Goal: Information Seeking & Learning: Compare options

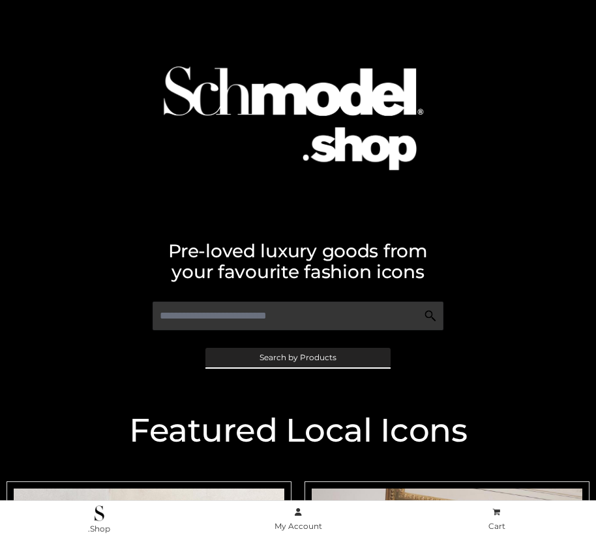
click at [297, 357] on span "Search by Products" at bounding box center [297, 358] width 77 height 8
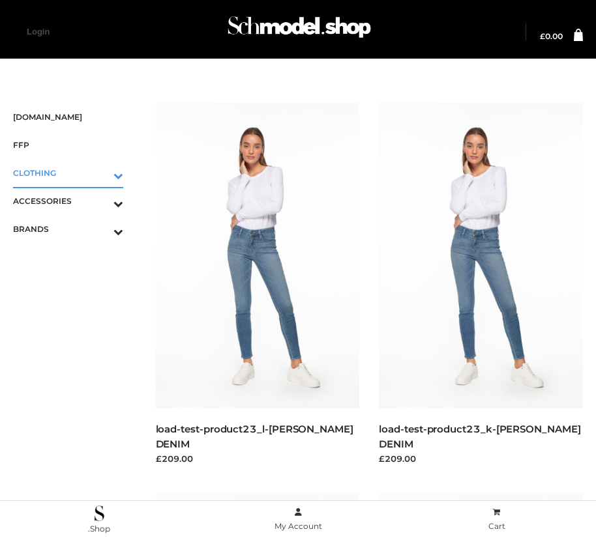
click at [100, 173] on icon "Toggle Submenu" at bounding box center [50, 175] width 146 height 15
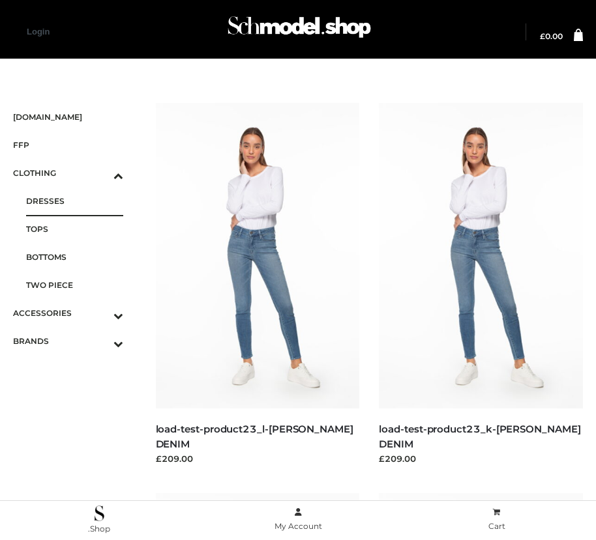
click at [74, 201] on span "DRESSES" at bounding box center [74, 201] width 97 height 15
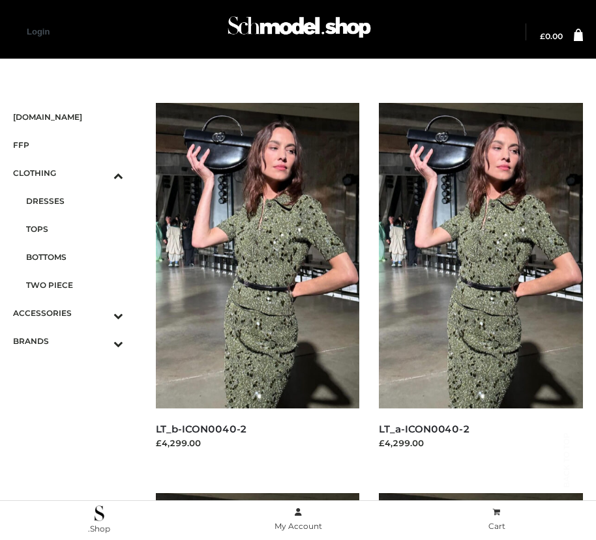
scroll to position [1489, 0]
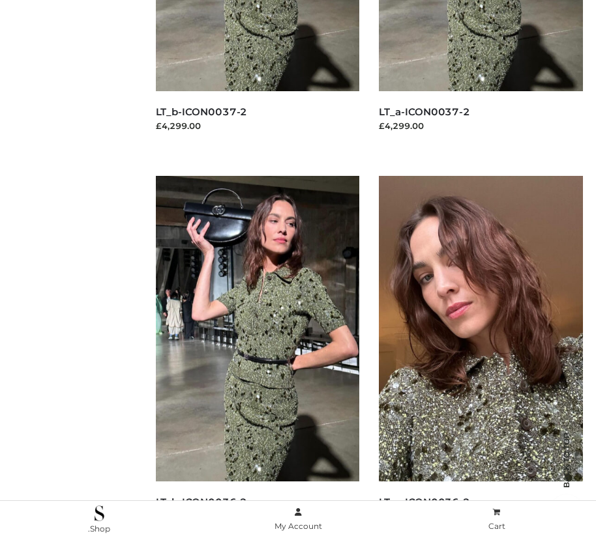
click at [480, 358] on img at bounding box center [481, 329] width 204 height 306
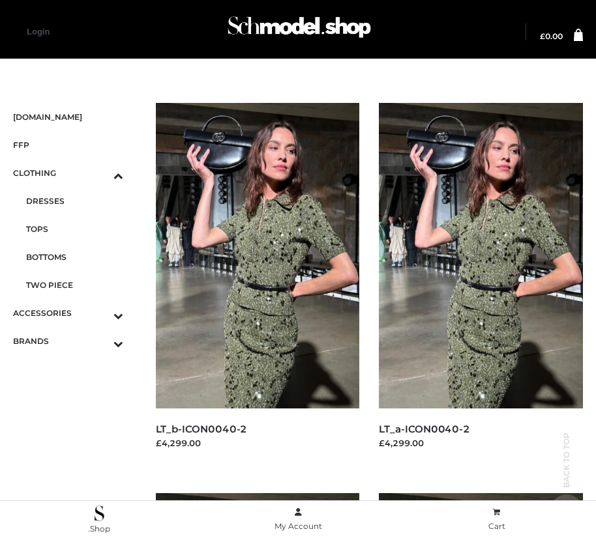
scroll to position [708, 0]
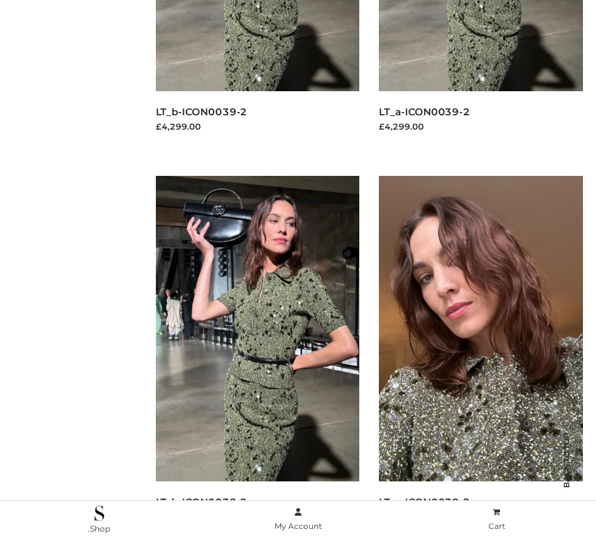
click at [480, 358] on img at bounding box center [481, 329] width 204 height 306
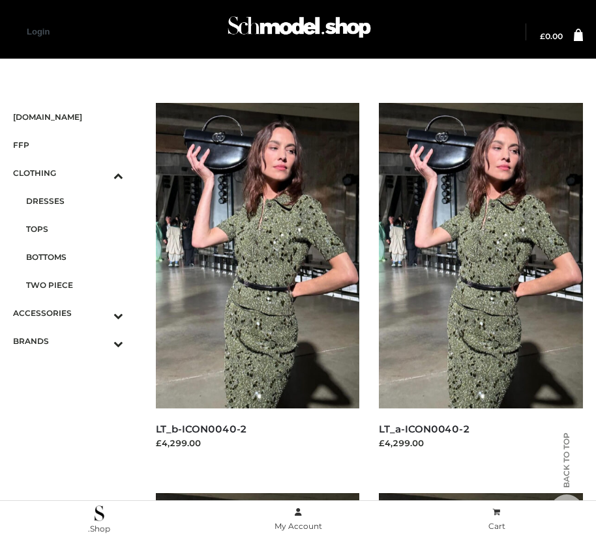
scroll to position [1879, 0]
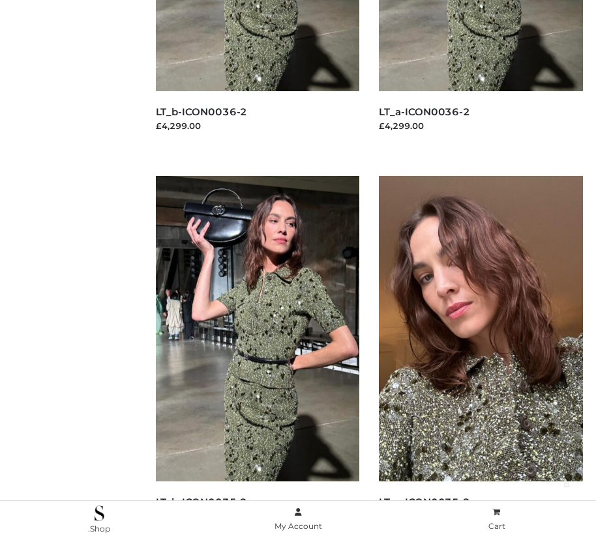
click at [480, 358] on img at bounding box center [481, 329] width 204 height 306
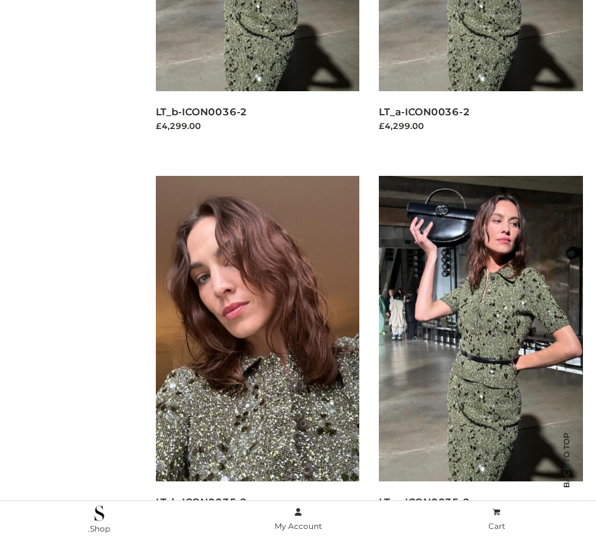
click at [257, 358] on img at bounding box center [258, 329] width 204 height 306
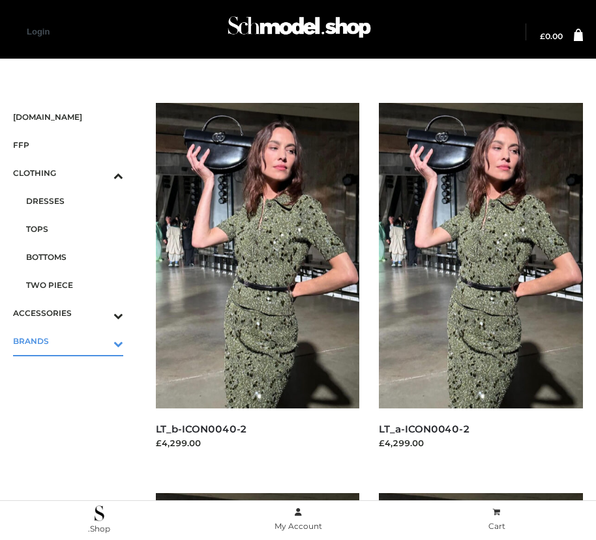
click at [100, 341] on icon "Toggle Submenu" at bounding box center [50, 343] width 146 height 15
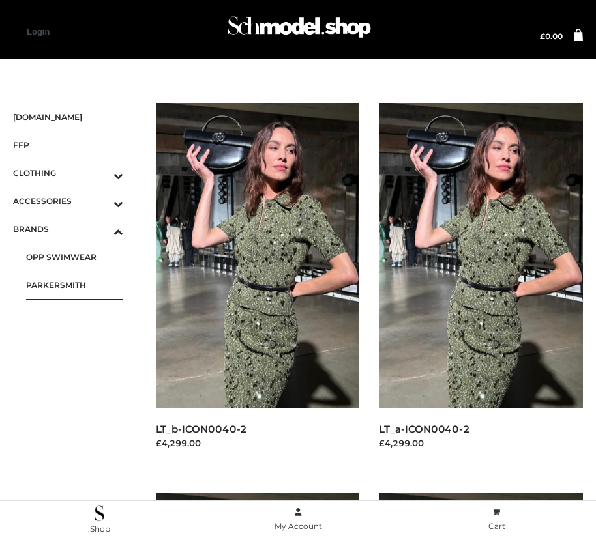
click at [74, 285] on span "PARKERSMITH" at bounding box center [74, 285] width 97 height 15
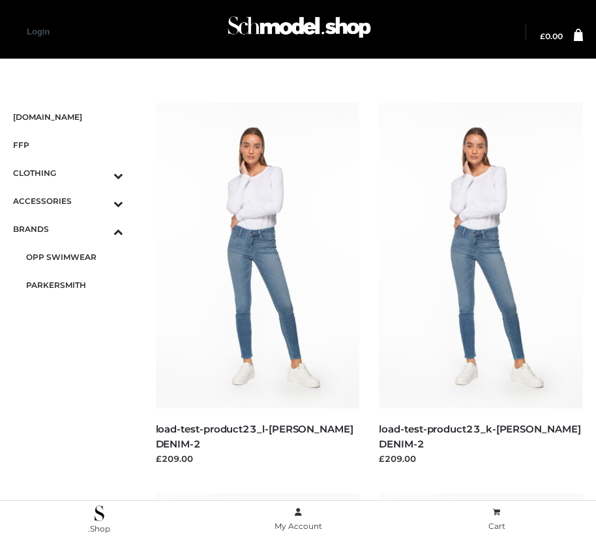
scroll to position [1489, 0]
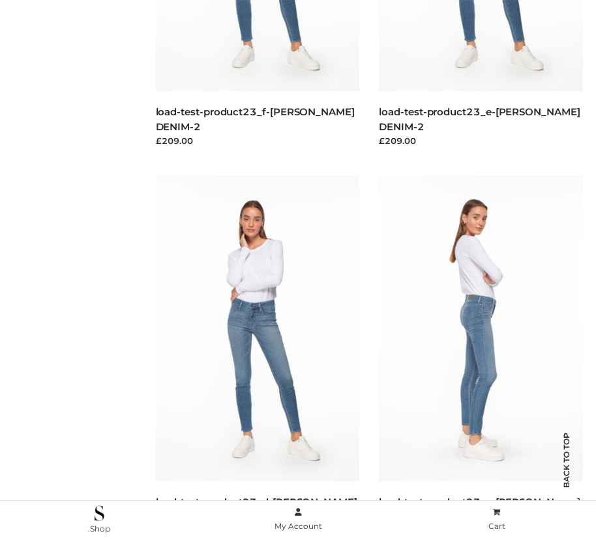
click at [480, 358] on img at bounding box center [481, 329] width 204 height 306
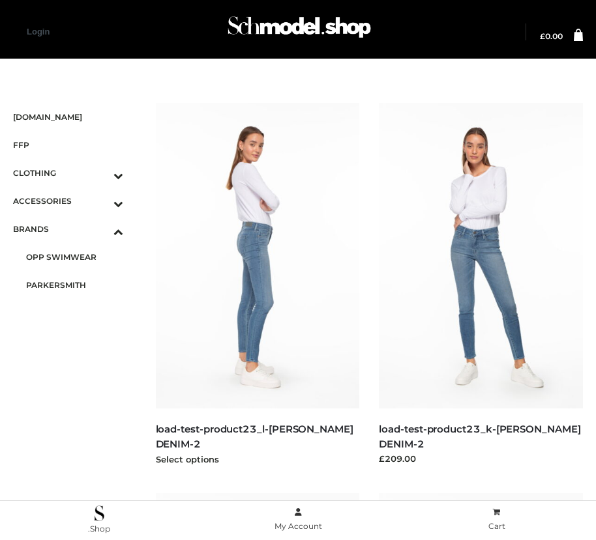
click at [257, 285] on img at bounding box center [258, 256] width 204 height 306
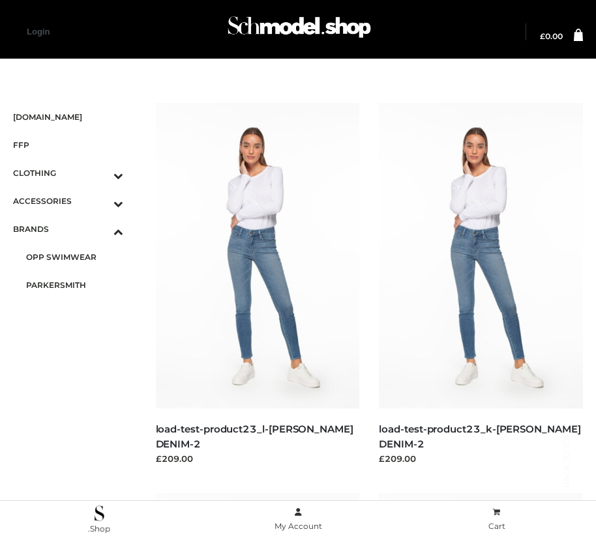
scroll to position [1099, 0]
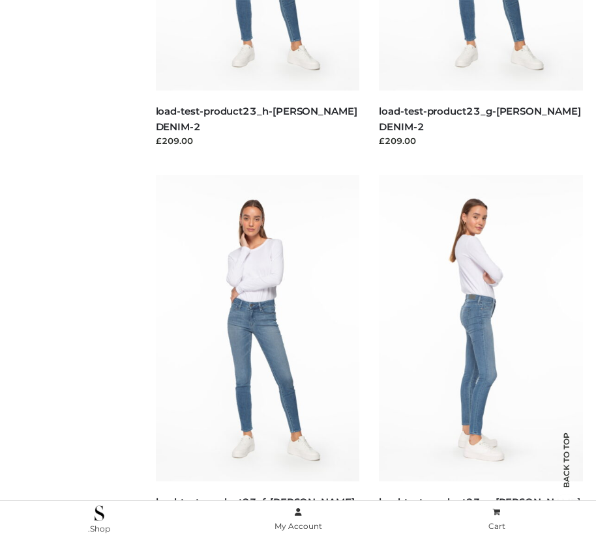
click at [480, 357] on img at bounding box center [481, 328] width 204 height 306
